Goal: Transaction & Acquisition: Download file/media

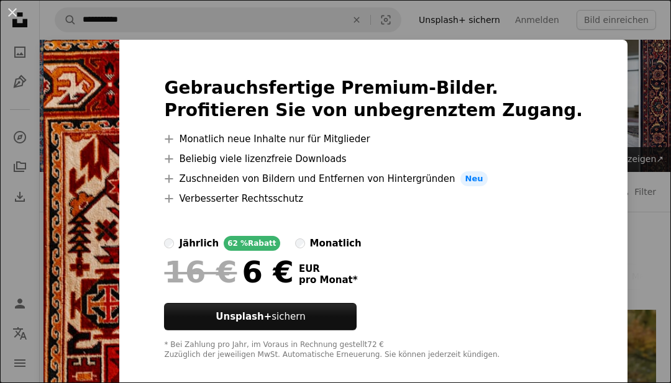
scroll to position [1046, 0]
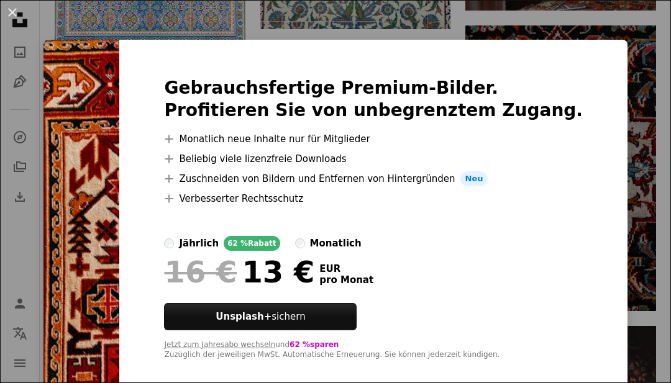
click at [665, 160] on div "An X shape Gebrauchsfertige Premium-Bilder. Profitieren Sie von unbegrenztem Zu…" at bounding box center [335, 191] width 671 height 383
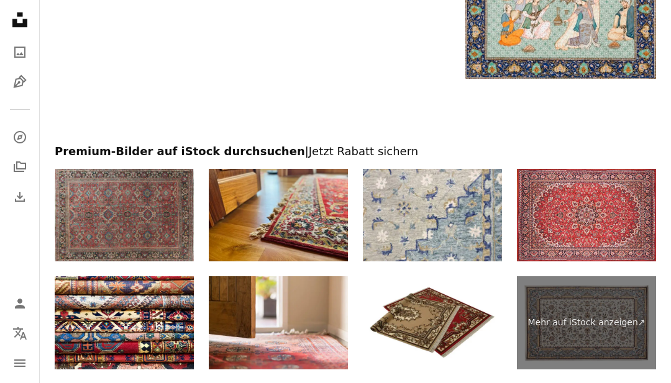
scroll to position [2170, 0]
click at [624, 217] on img at bounding box center [586, 215] width 139 height 93
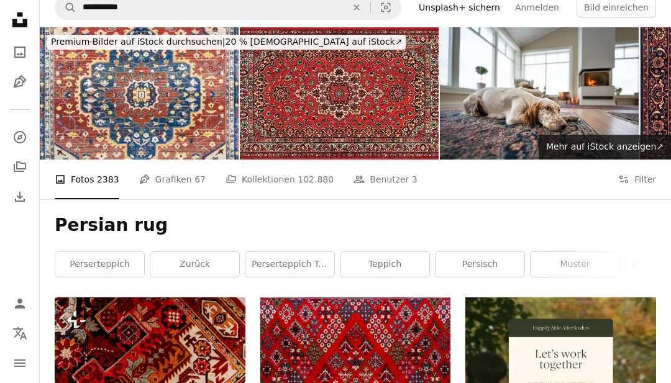
scroll to position [0, 0]
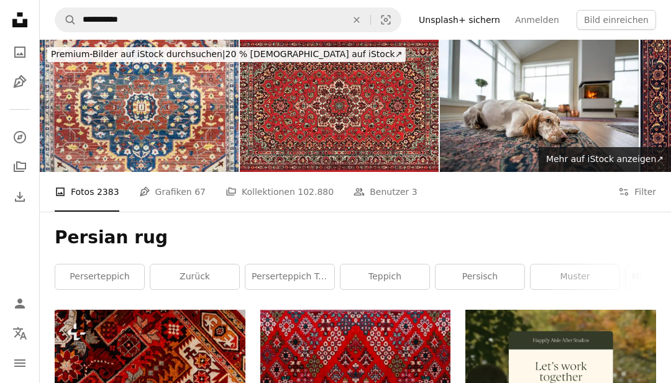
click at [194, 189] on span "67" at bounding box center [199, 192] width 11 height 14
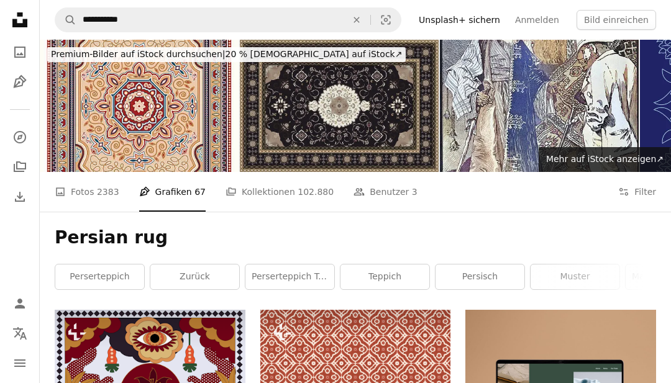
click at [298, 194] on span "102.880" at bounding box center [316, 192] width 36 height 14
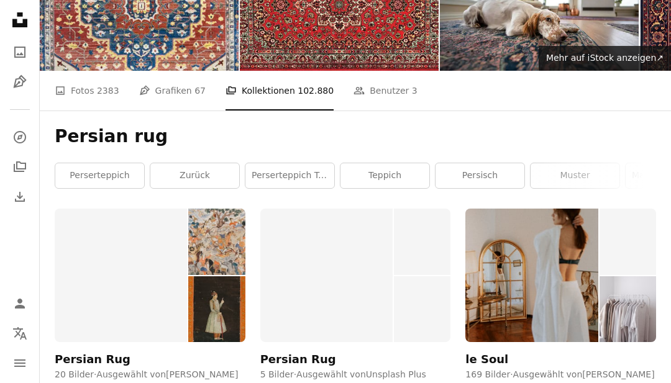
scroll to position [102, 0]
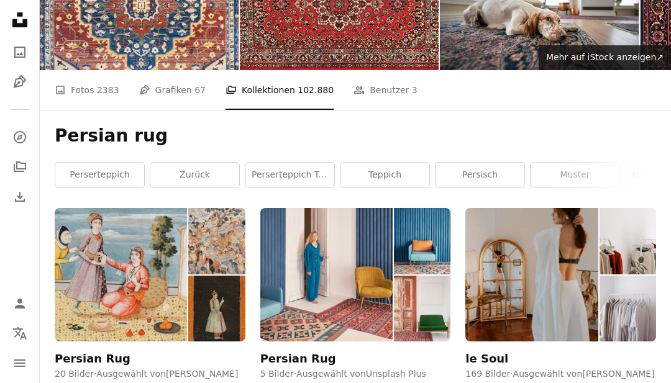
click at [78, 354] on div "Persian Rug" at bounding box center [93, 359] width 76 height 15
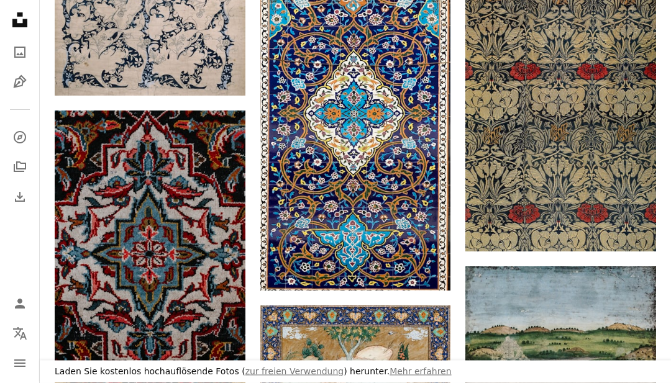
scroll to position [1335, 0]
click at [226, 376] on link "Arrow pointing down" at bounding box center [220, 374] width 25 height 20
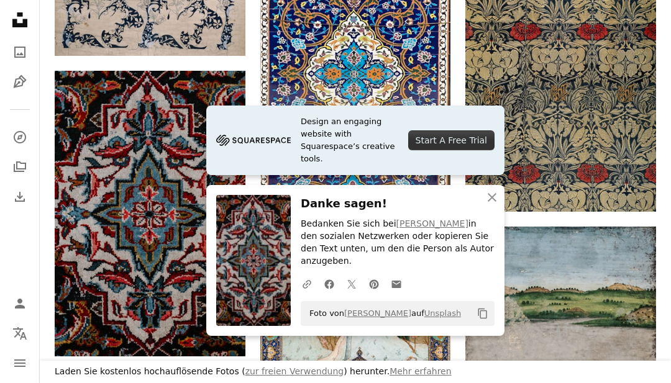
click at [81, 247] on img at bounding box center [150, 214] width 191 height 286
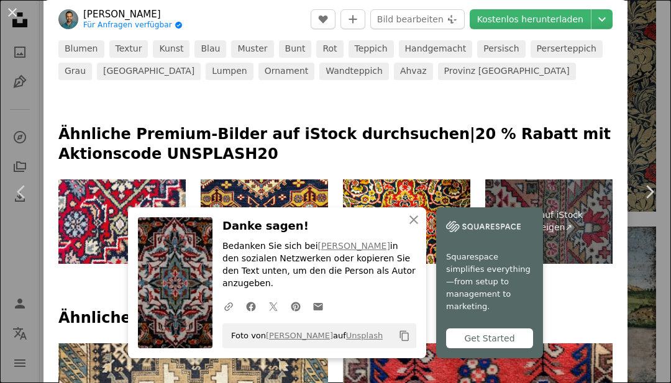
scroll to position [594, 0]
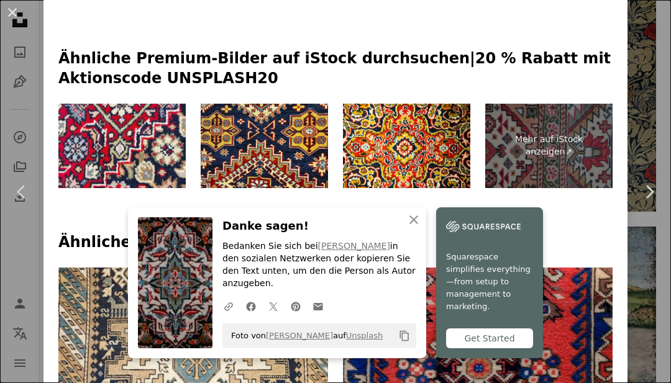
click at [413, 227] on icon "An X shape" at bounding box center [413, 219] width 15 height 15
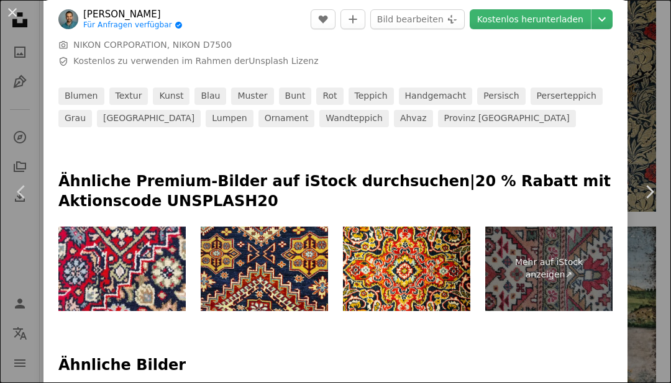
scroll to position [470, 0]
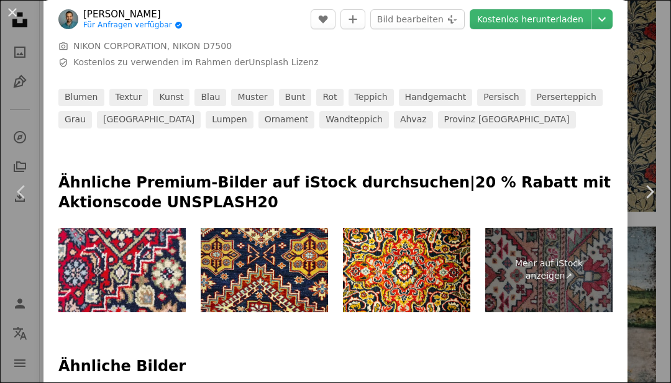
click at [641, 131] on div "An X shape Chevron left Chevron right [PERSON_NAME] Für Anfragen verfügbar A ch…" at bounding box center [335, 191] width 671 height 383
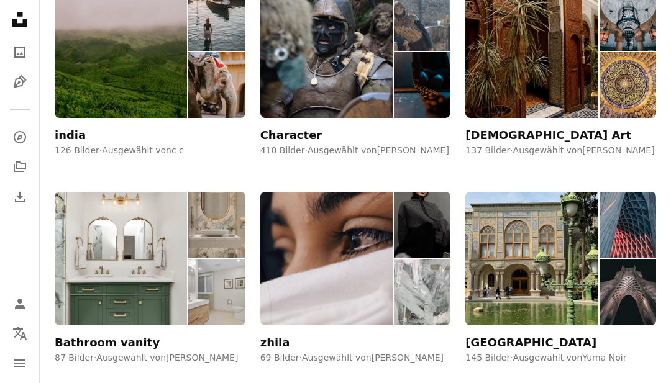
scroll to position [1361, 0]
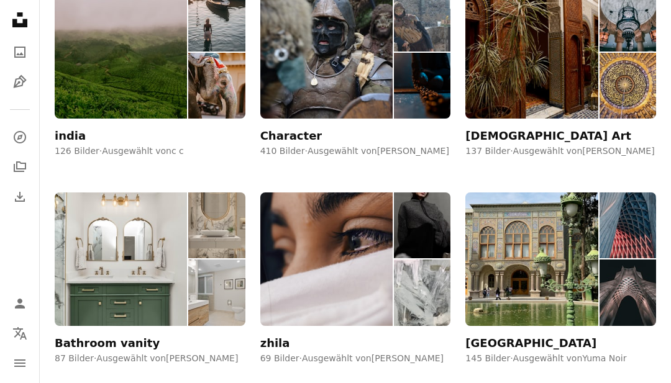
click at [619, 94] on img at bounding box center [628, 86] width 57 height 66
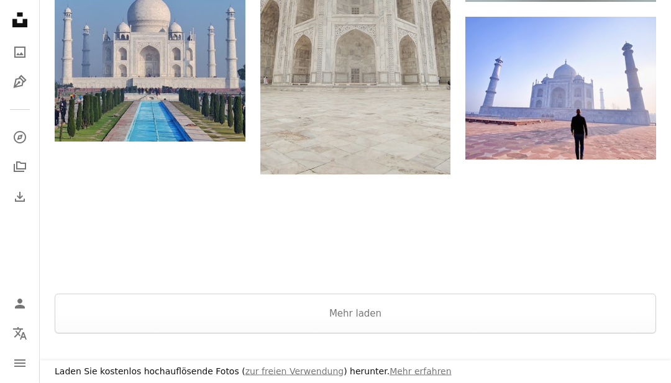
scroll to position [1622, 0]
click at [414, 294] on button "Mehr laden" at bounding box center [355, 314] width 601 height 40
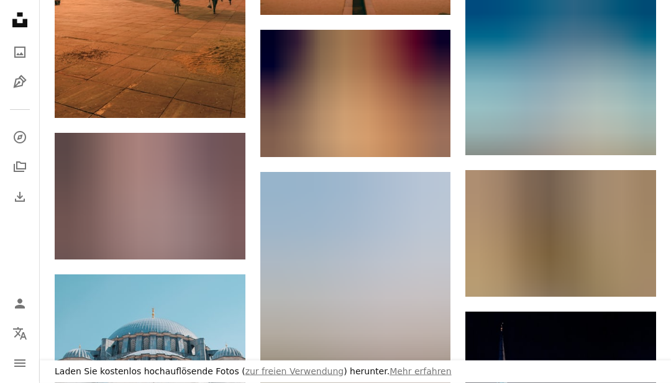
scroll to position [2624, 0]
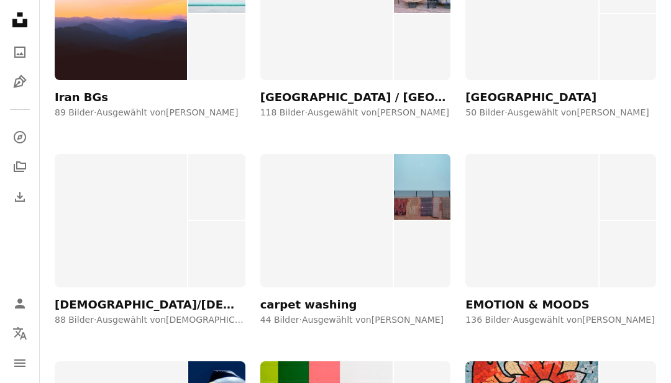
scroll to position [4718, 0]
